Goal: Information Seeking & Learning: Learn about a topic

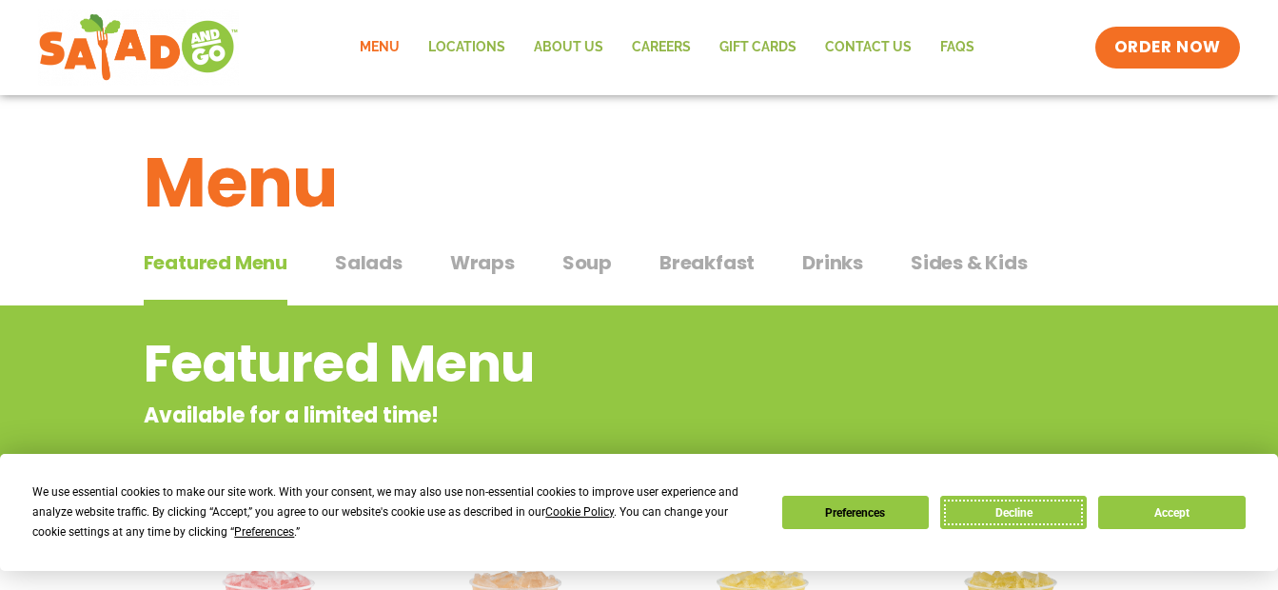
click at [1058, 524] on button "Decline" at bounding box center [1013, 512] width 146 height 33
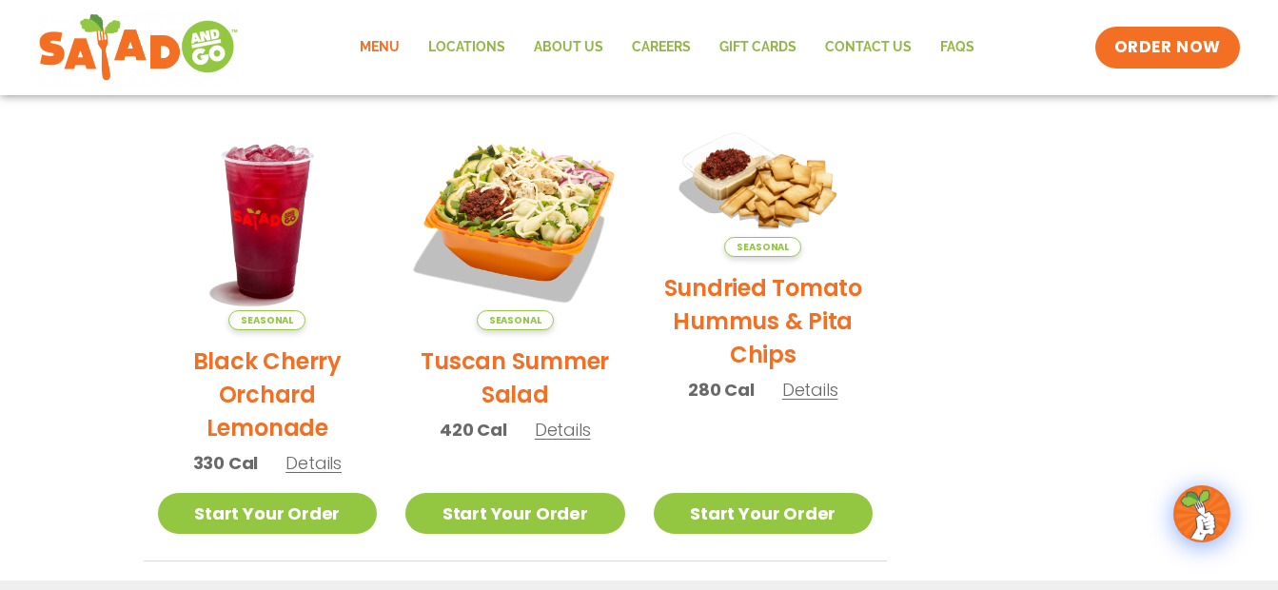
scroll to position [913, 0]
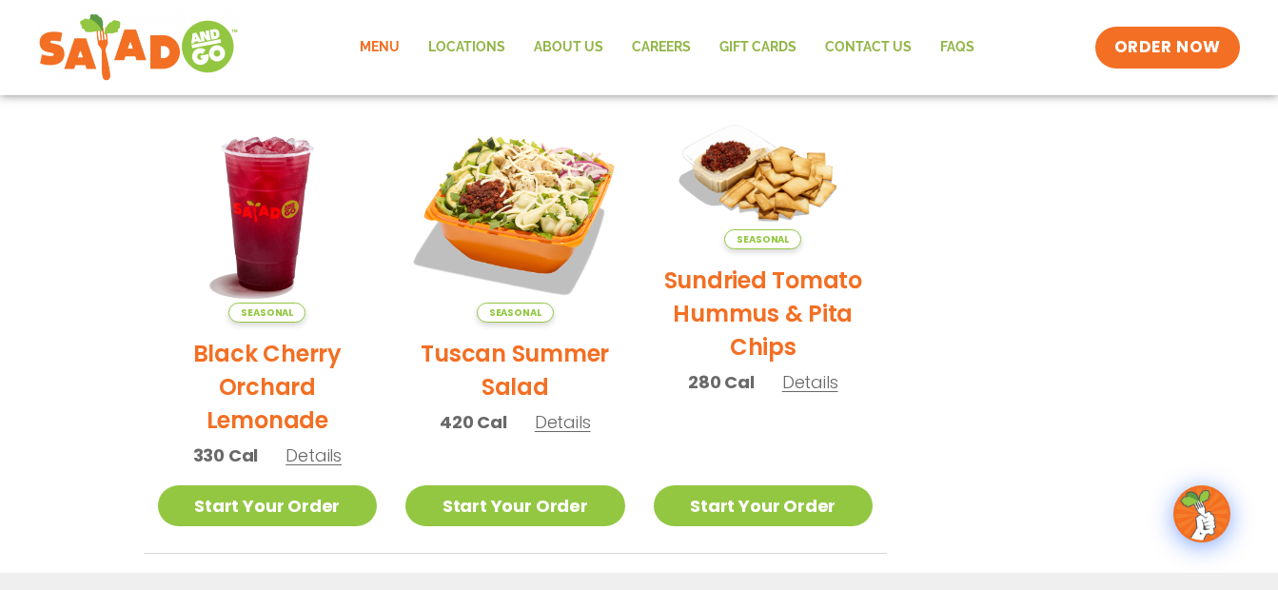
click at [557, 425] on span "Details" at bounding box center [563, 422] width 56 height 24
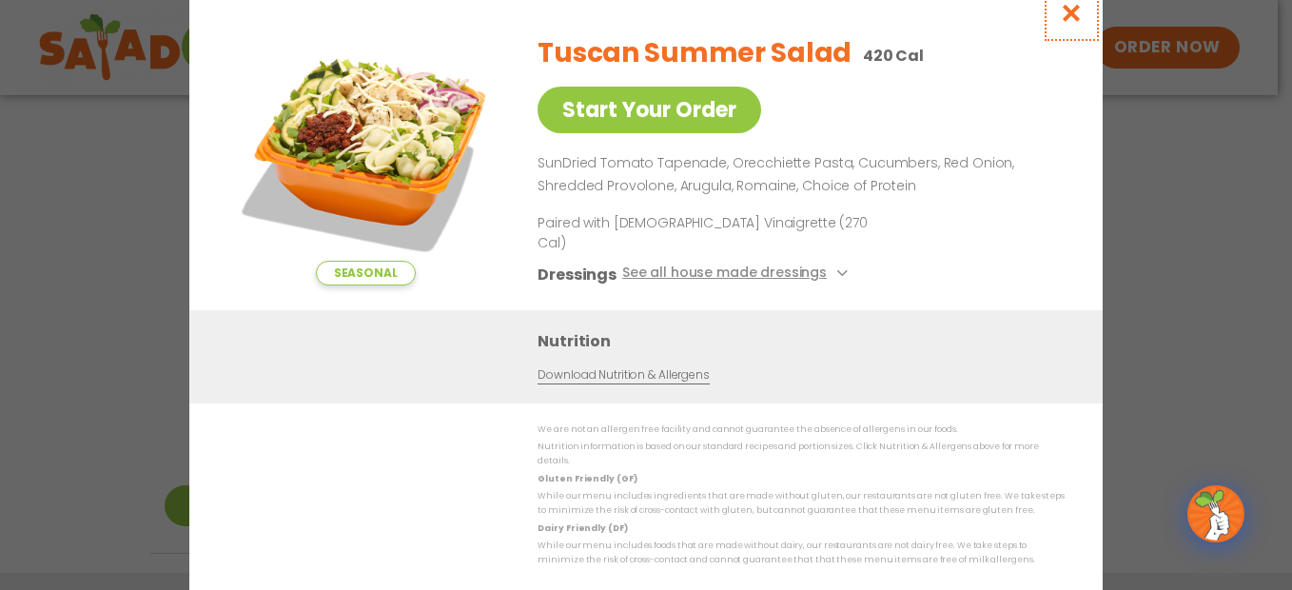
click at [1070, 23] on icon "Close modal" at bounding box center [1072, 13] width 24 height 20
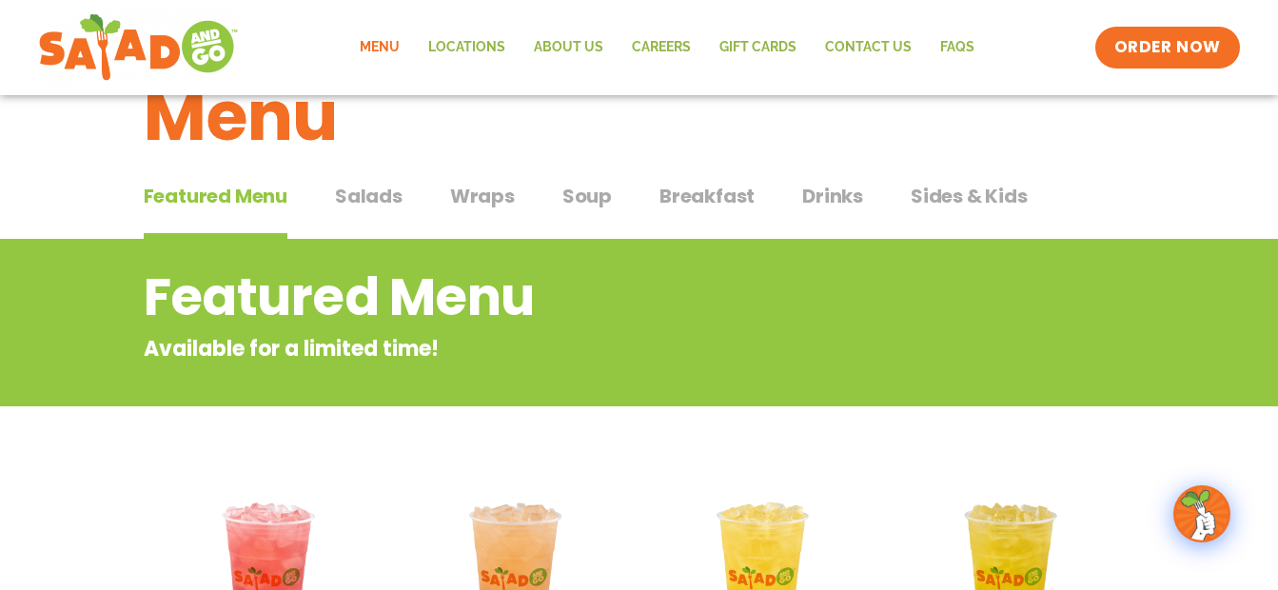
scroll to position [0, 0]
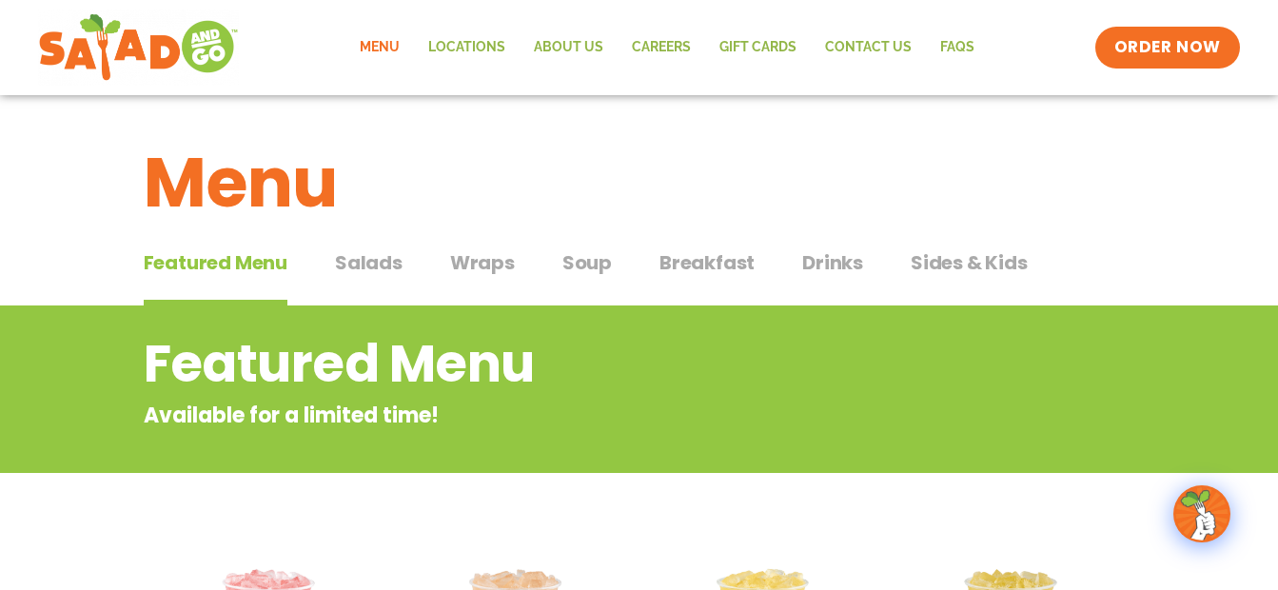
click at [348, 268] on span "Salads" at bounding box center [369, 262] width 68 height 29
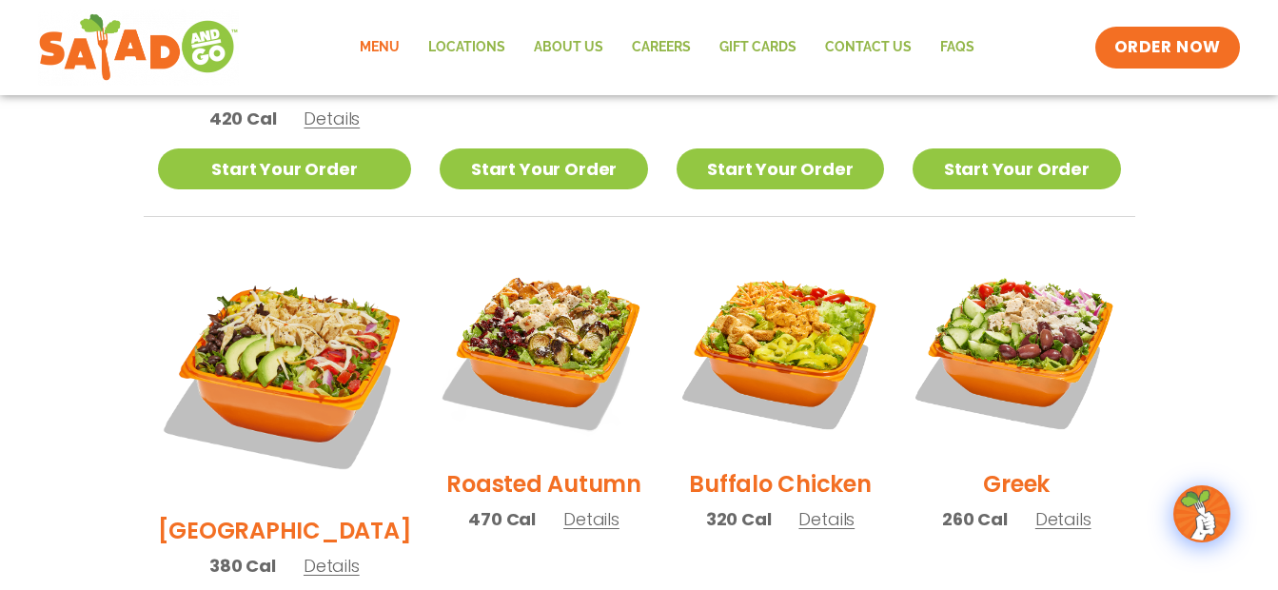
scroll to position [875, 0]
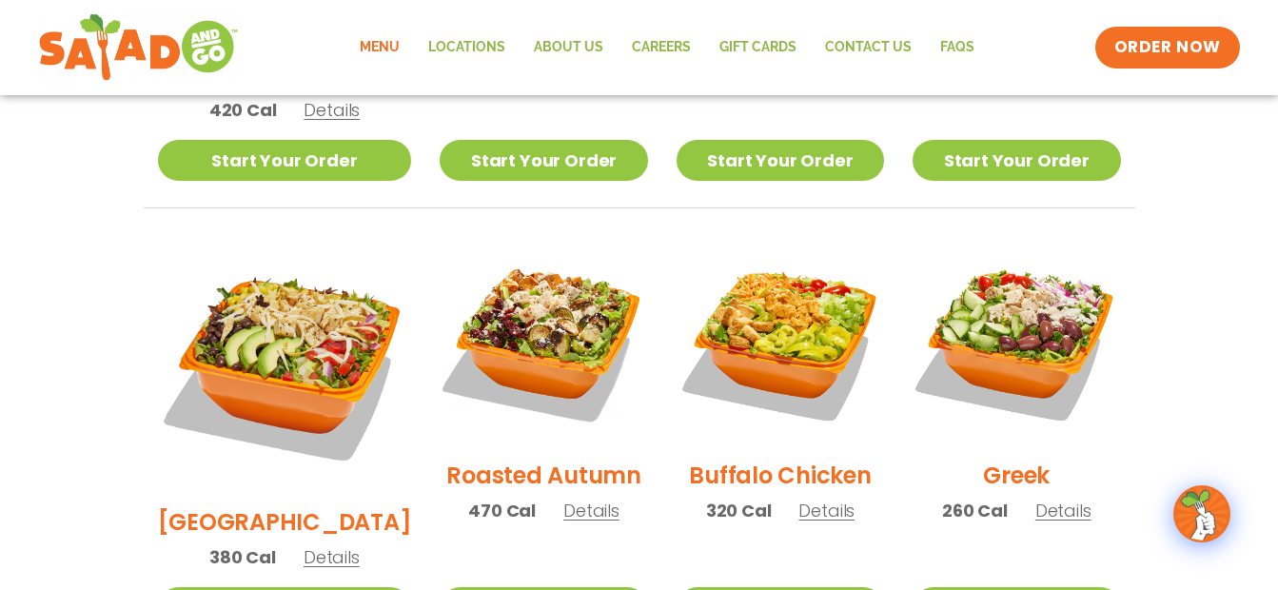
click at [563, 498] on span "Details" at bounding box center [591, 510] width 56 height 24
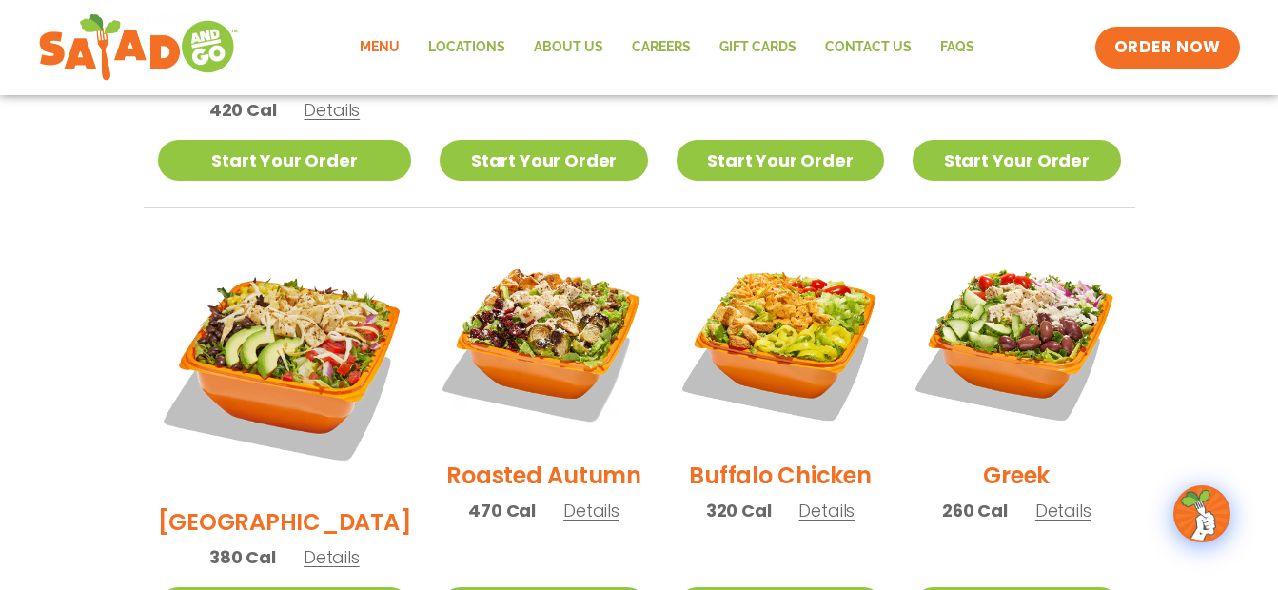
click at [1057, 498] on span "Details" at bounding box center [1063, 510] width 56 height 24
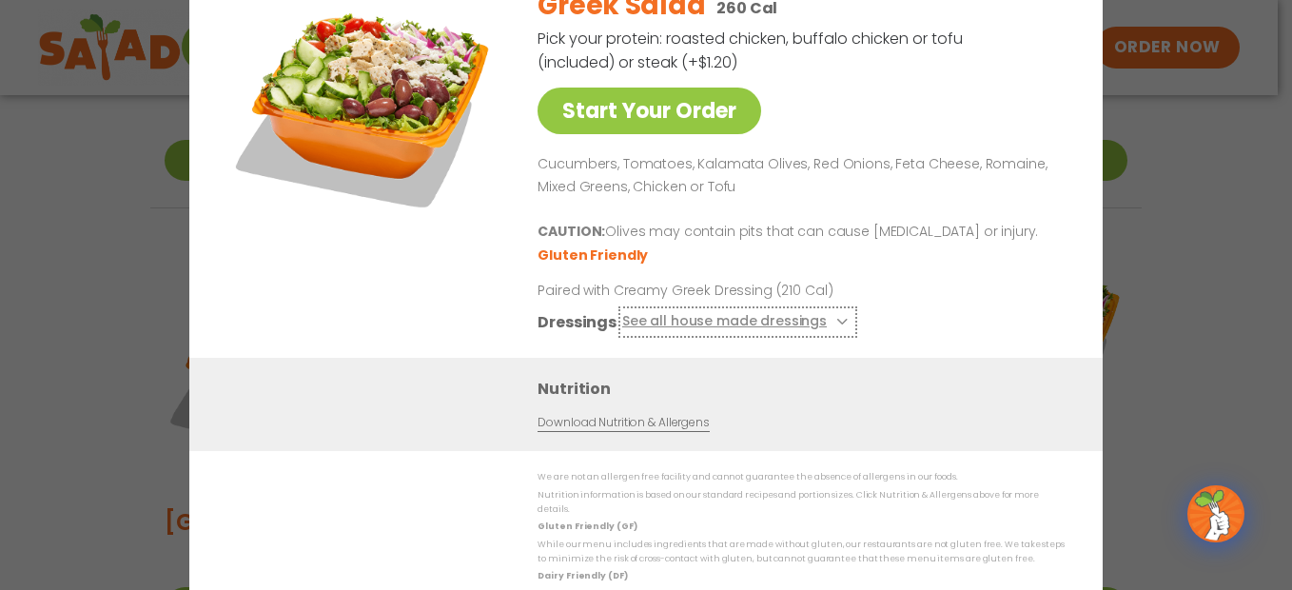
click at [836, 325] on icon at bounding box center [840, 322] width 8 height 8
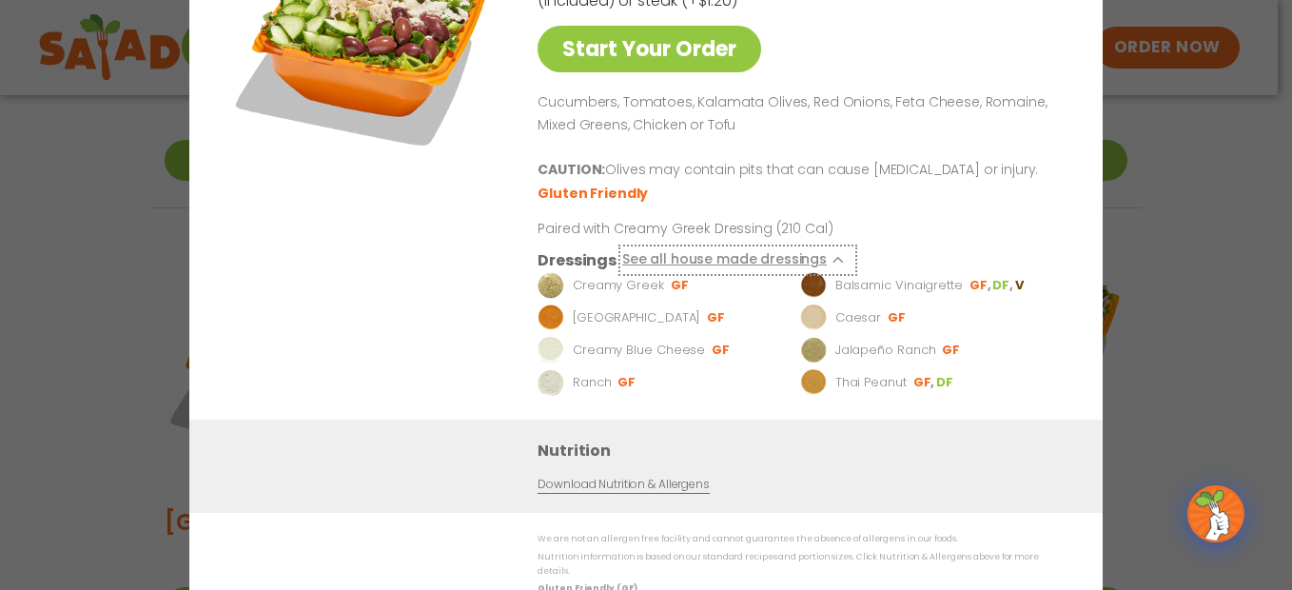
click at [837, 271] on button "See all house made dressings" at bounding box center [737, 260] width 231 height 24
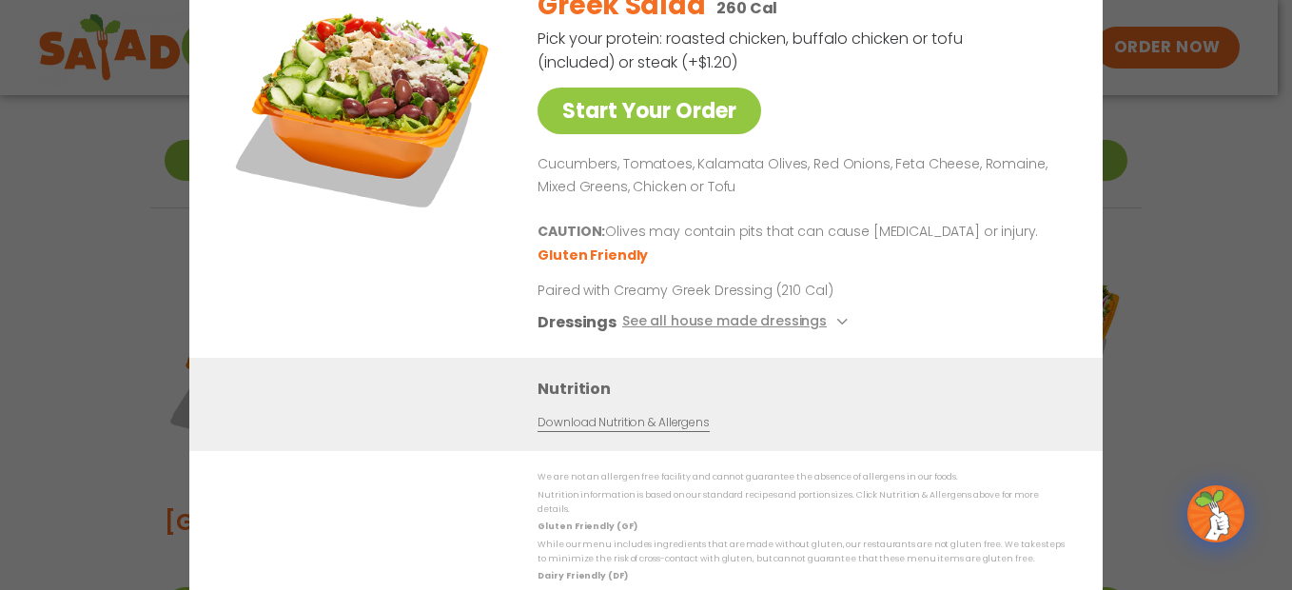
click at [1234, 39] on div "Start Your Order Greek Salad 260 Cal Pick your protein: roasted chicken, buffal…" at bounding box center [646, 295] width 1292 height 590
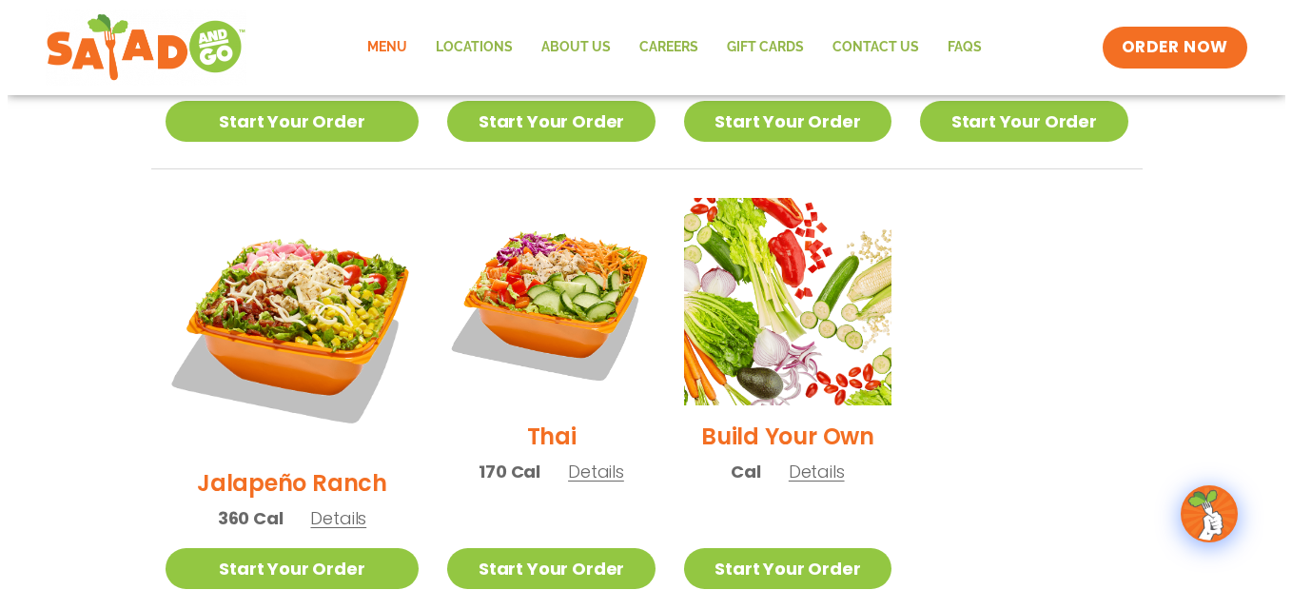
scroll to position [1370, 0]
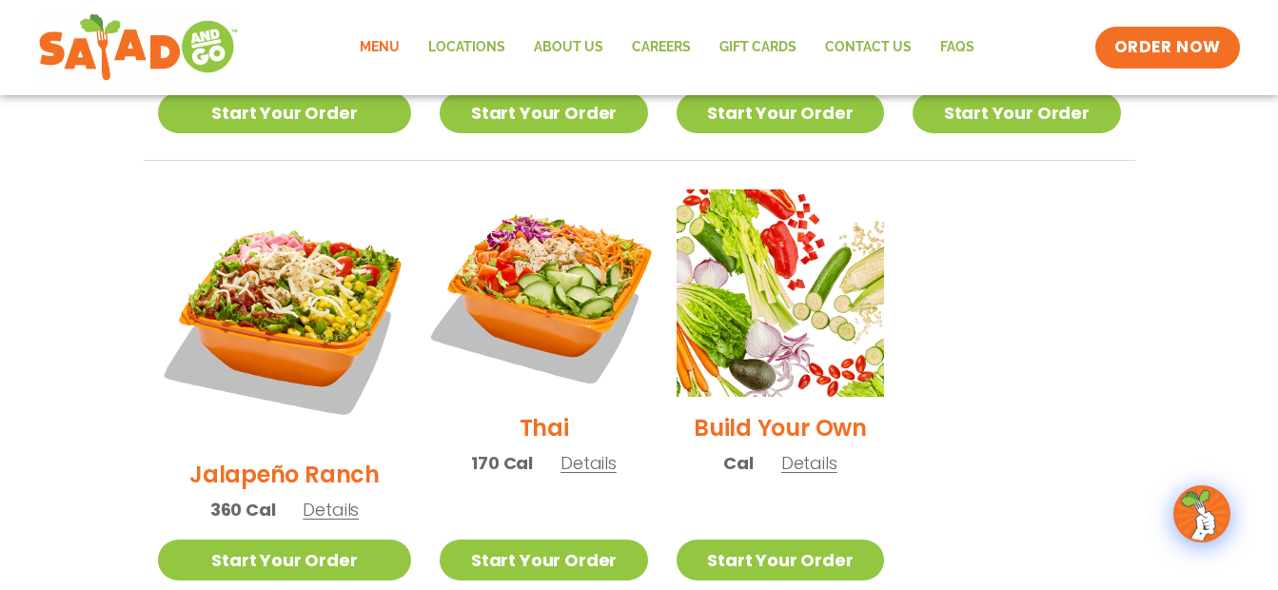
click at [538, 244] on img at bounding box center [543, 293] width 244 height 244
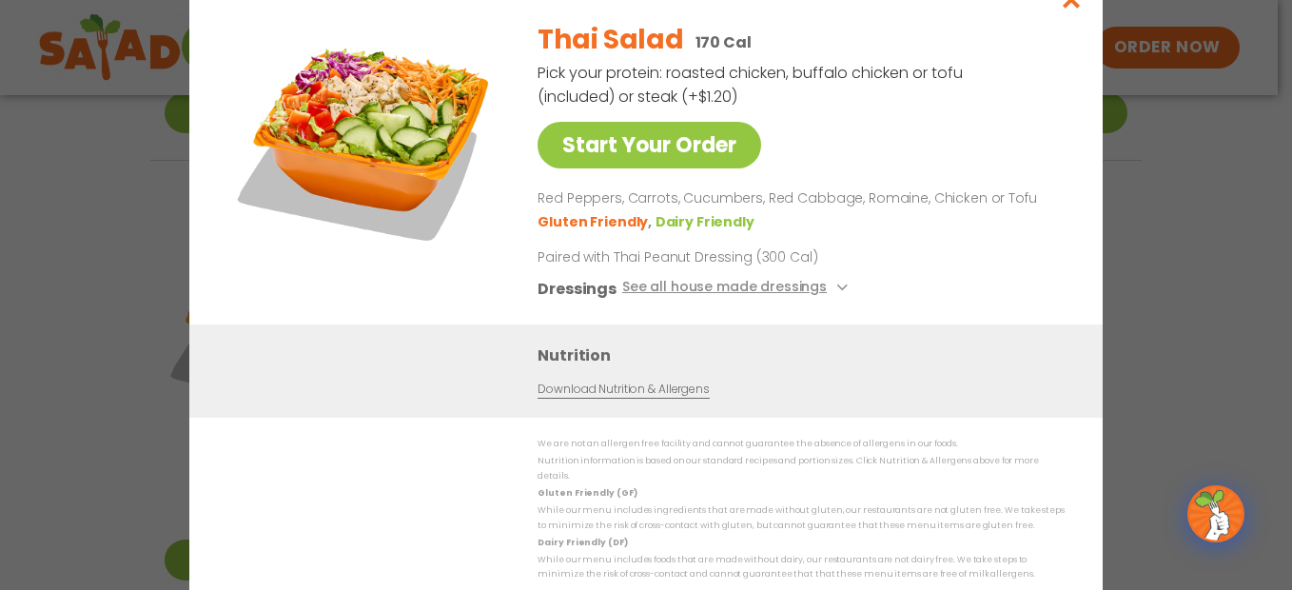
click at [942, 80] on p "Pick your protein: roasted chicken, buffalo chicken or tofu (included) or steak…" at bounding box center [751, 85] width 428 height 48
click at [1069, 7] on icon "Close modal" at bounding box center [1072, 0] width 24 height 20
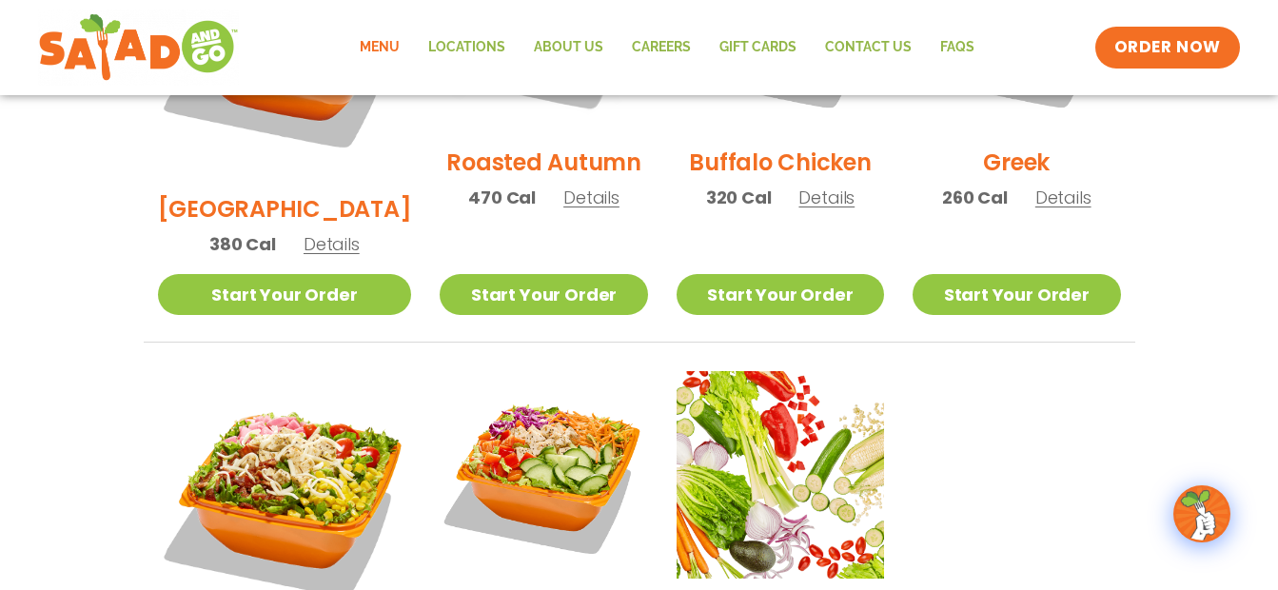
scroll to position [673, 0]
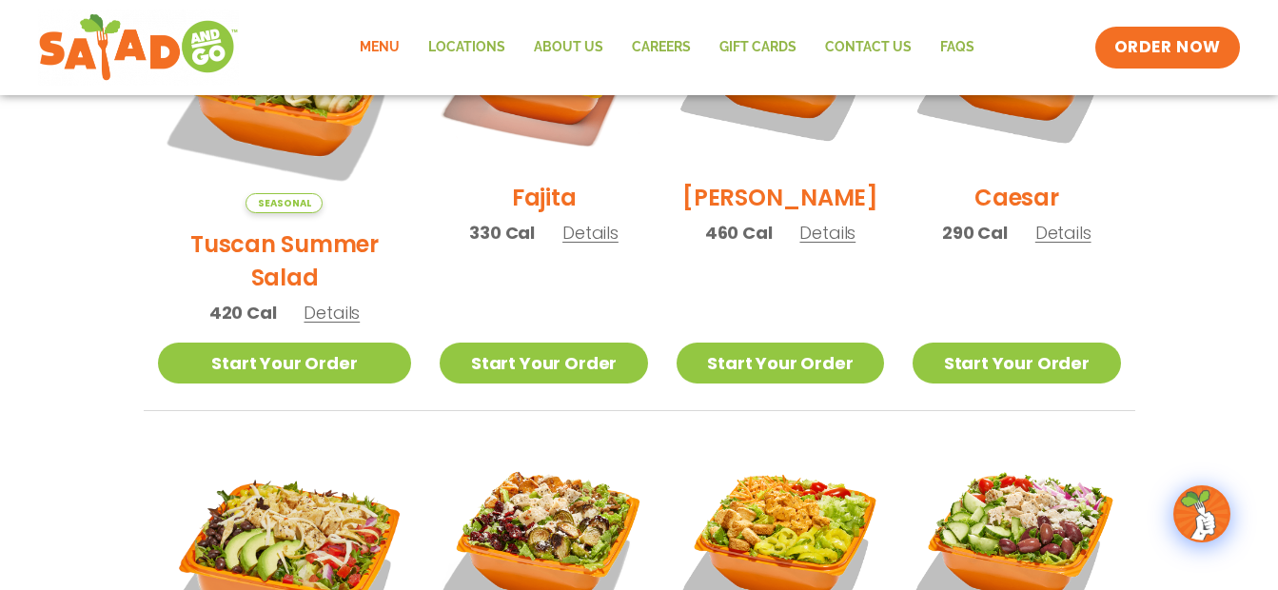
click at [1062, 244] on span "Details" at bounding box center [1063, 233] width 56 height 24
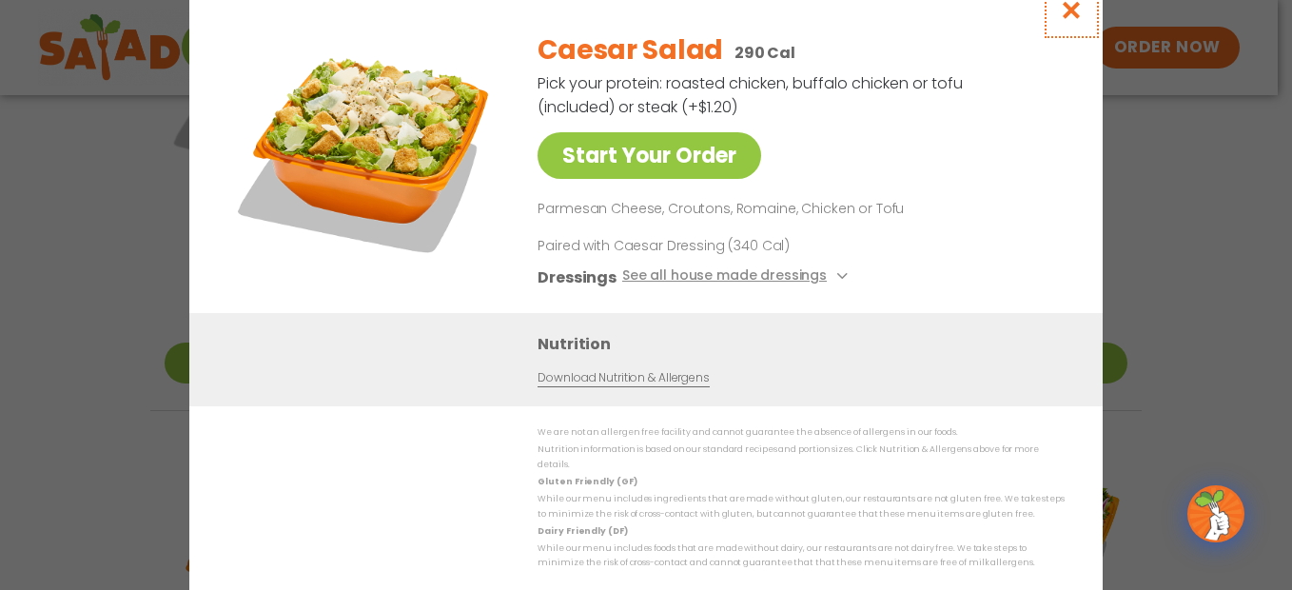
click at [1070, 13] on icon "Close modal" at bounding box center [1072, 10] width 24 height 20
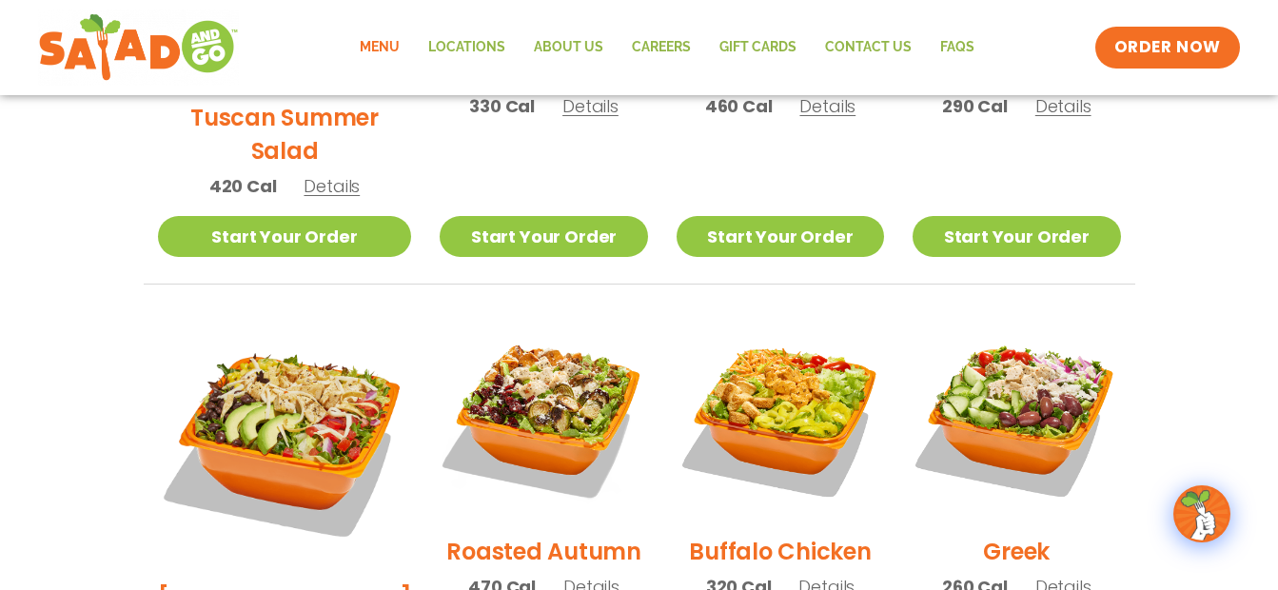
scroll to position [939, 0]
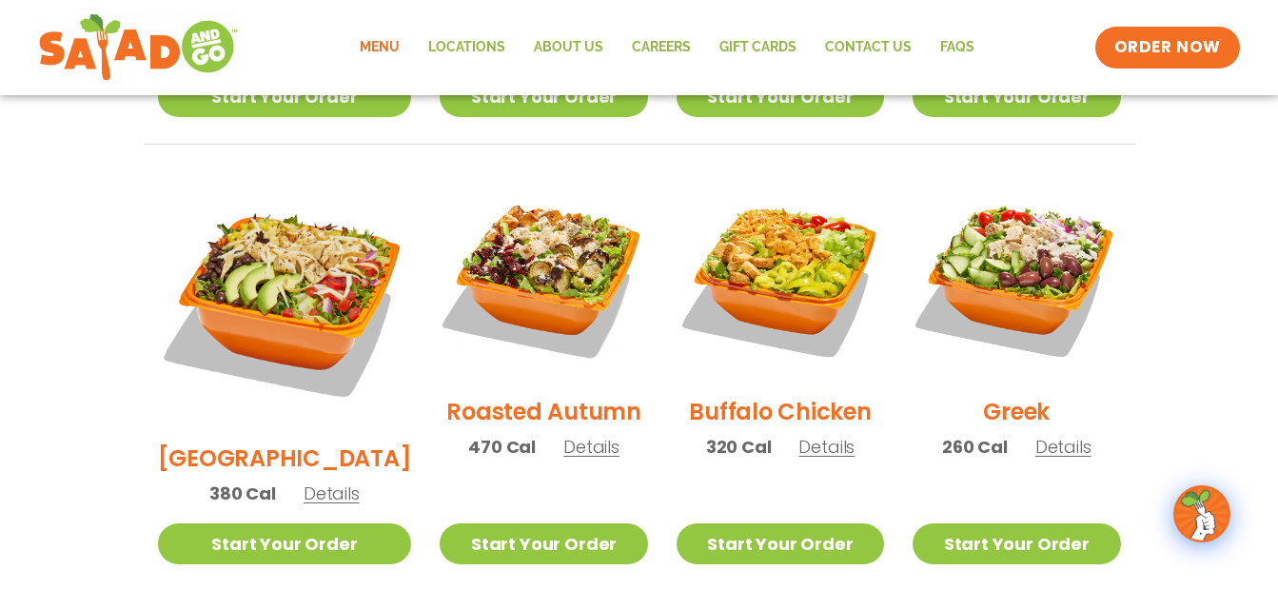
click at [1076, 435] on span "Details" at bounding box center [1063, 447] width 56 height 24
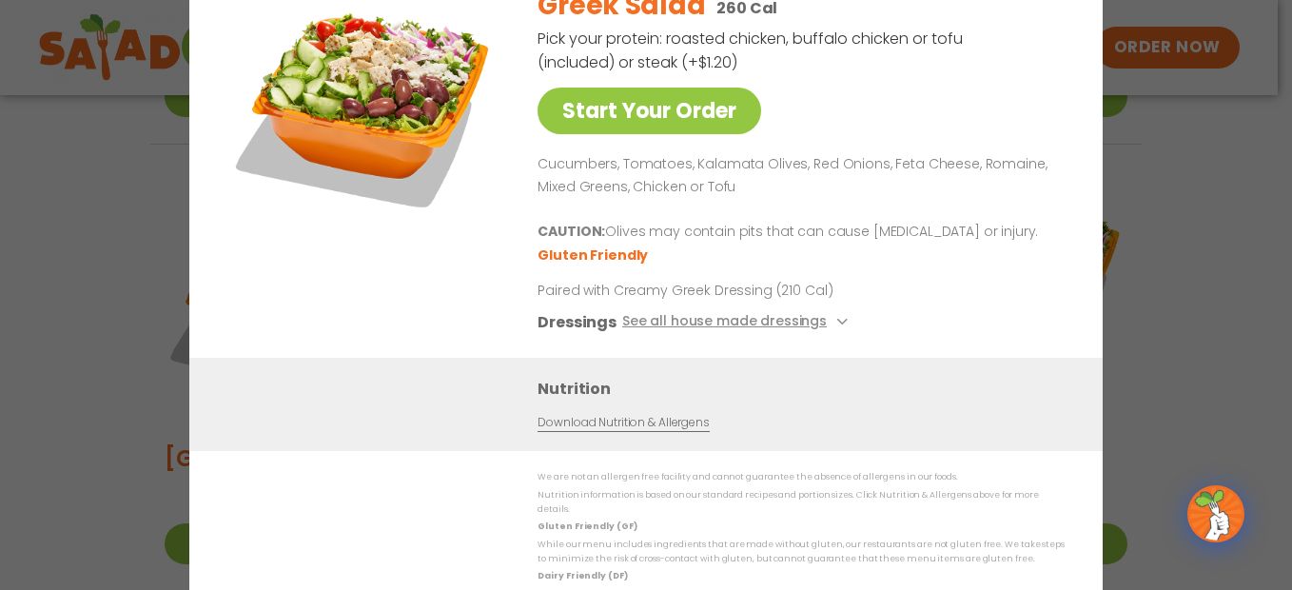
click at [1159, 348] on div "Start Your Order Greek Salad 260 Cal Pick your protein: roasted chicken, buffal…" at bounding box center [646, 295] width 1292 height 590
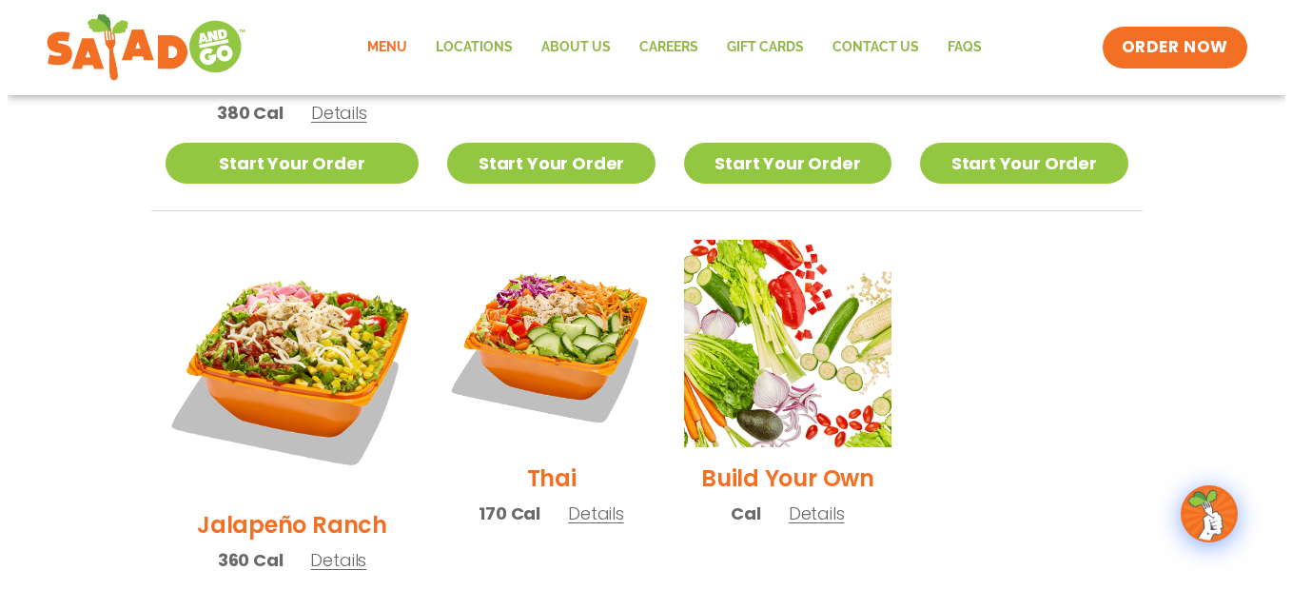
scroll to position [1370, 0]
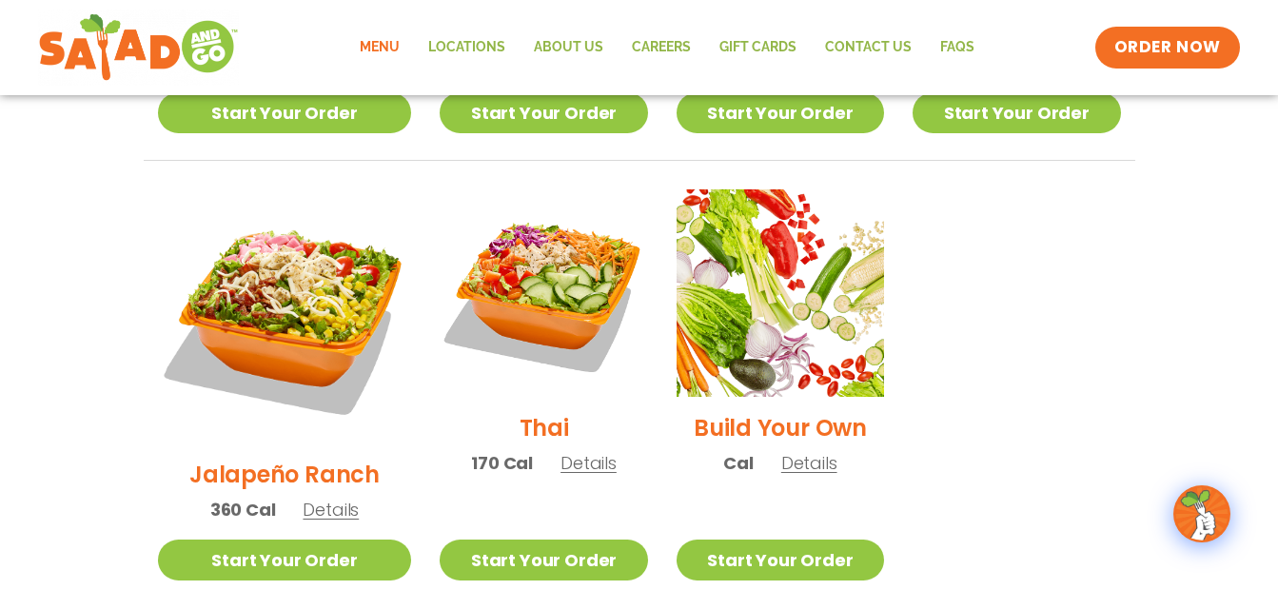
click at [560, 451] on span "Details" at bounding box center [588, 463] width 56 height 24
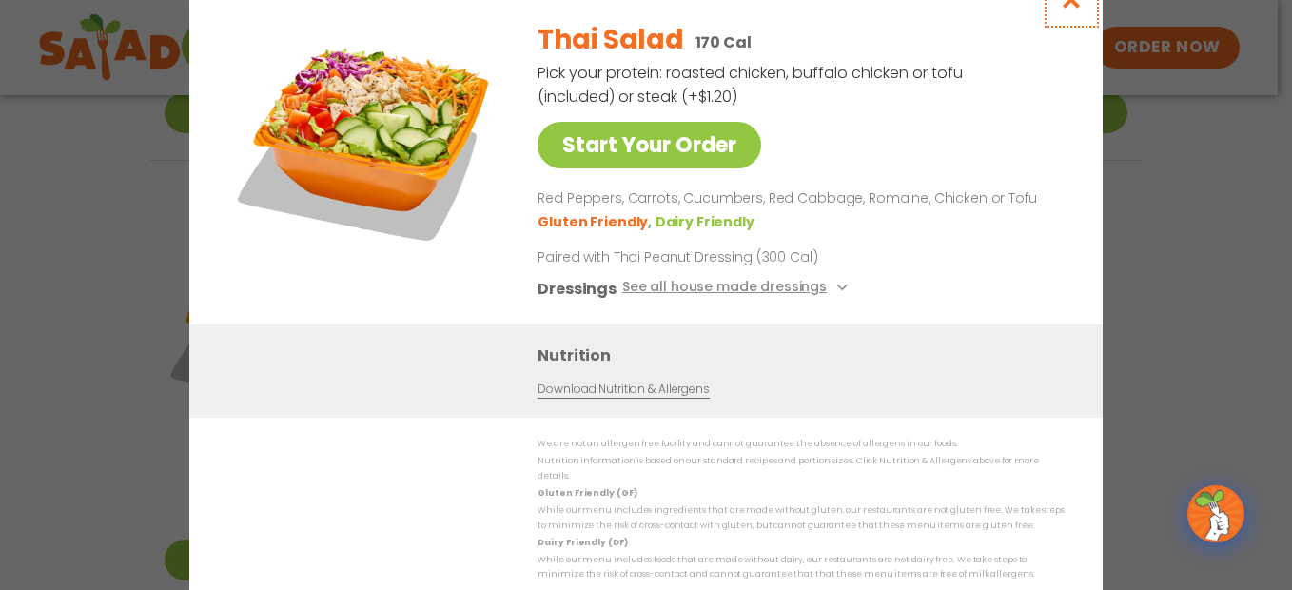
click at [1074, 1] on icon "Close modal" at bounding box center [1072, 0] width 24 height 20
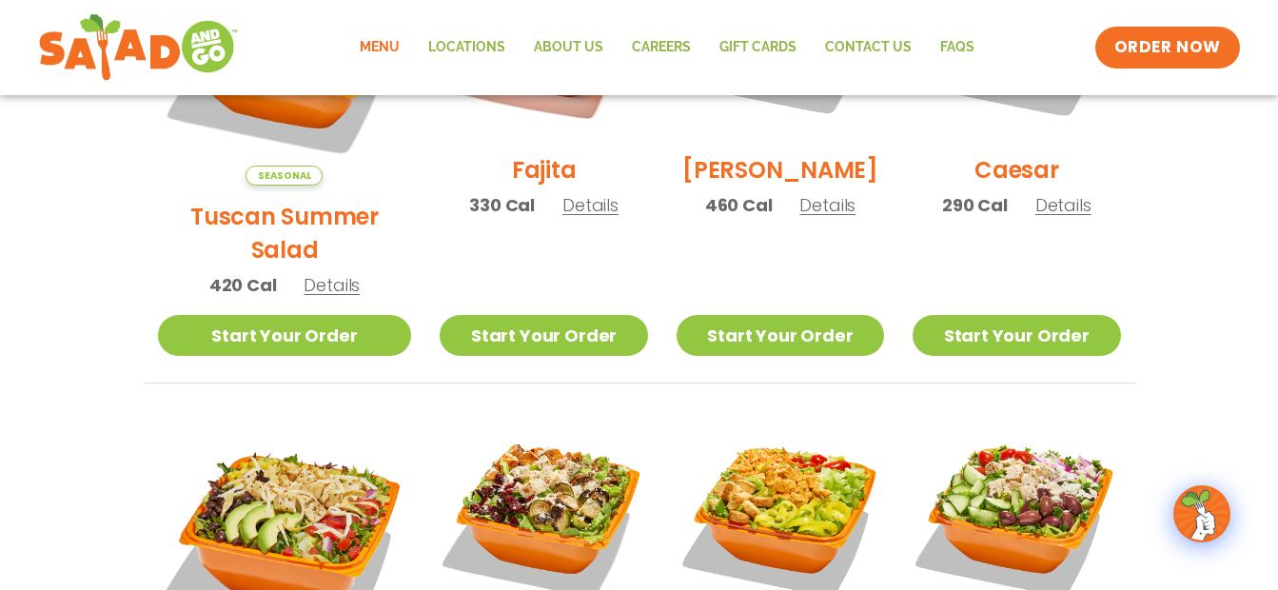
scroll to position [612, 0]
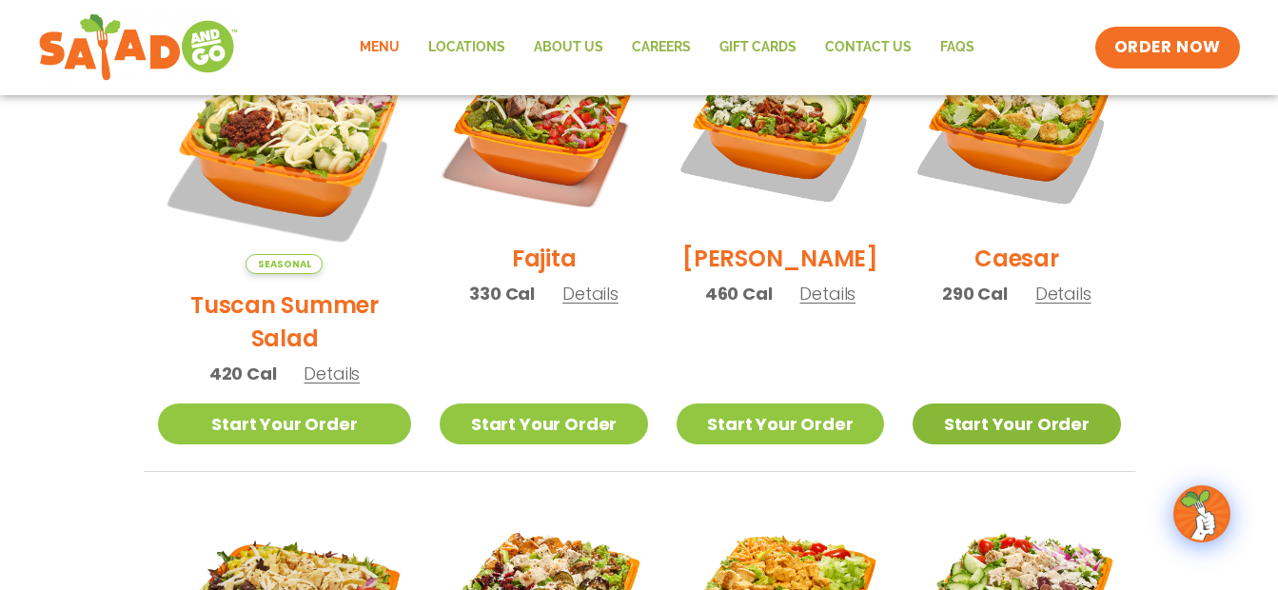
click at [989, 403] on link "Start Your Order" at bounding box center [1015, 423] width 207 height 41
